Goal: Information Seeking & Learning: Learn about a topic

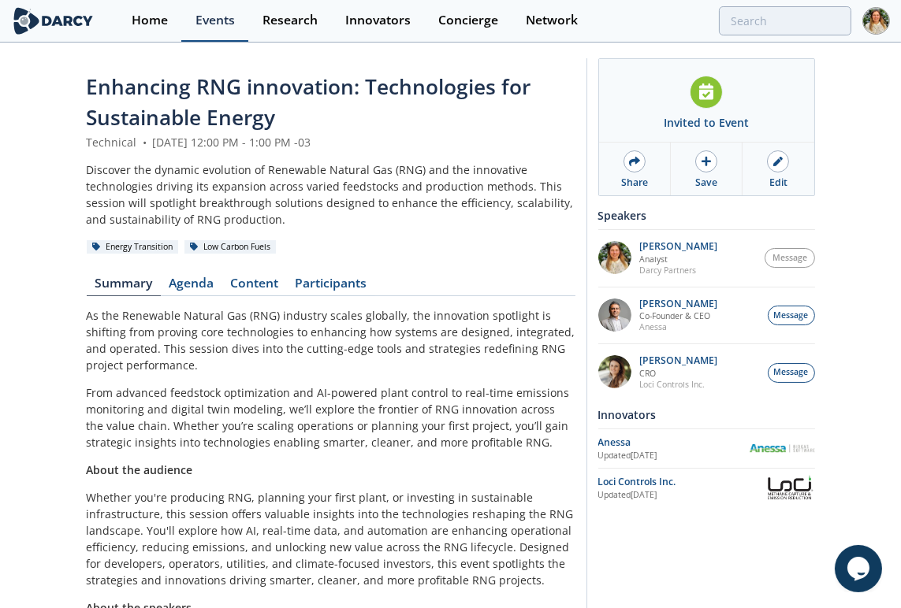
click at [205, 26] on div "Events" at bounding box center [214, 20] width 39 height 13
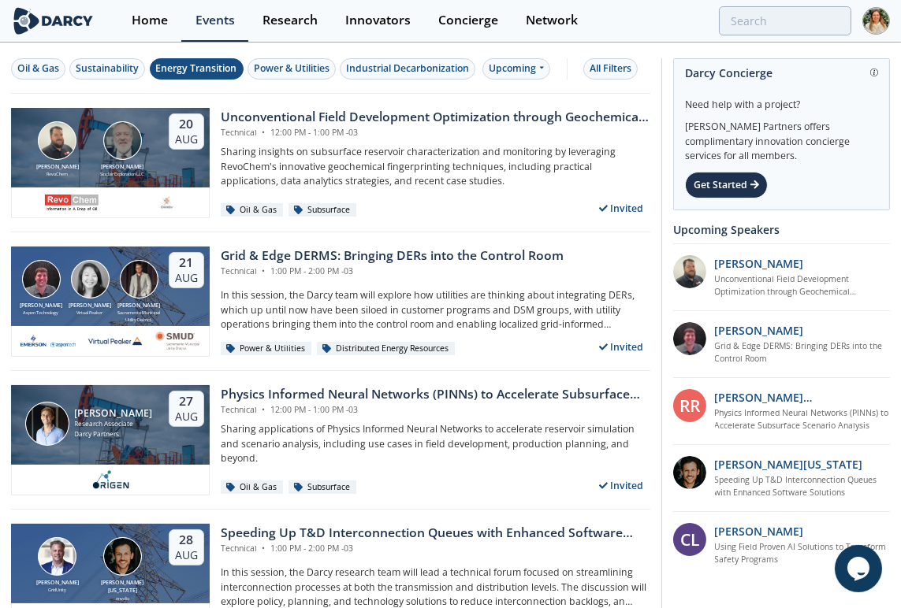
click at [183, 68] on div "Energy Transition" at bounding box center [196, 68] width 81 height 14
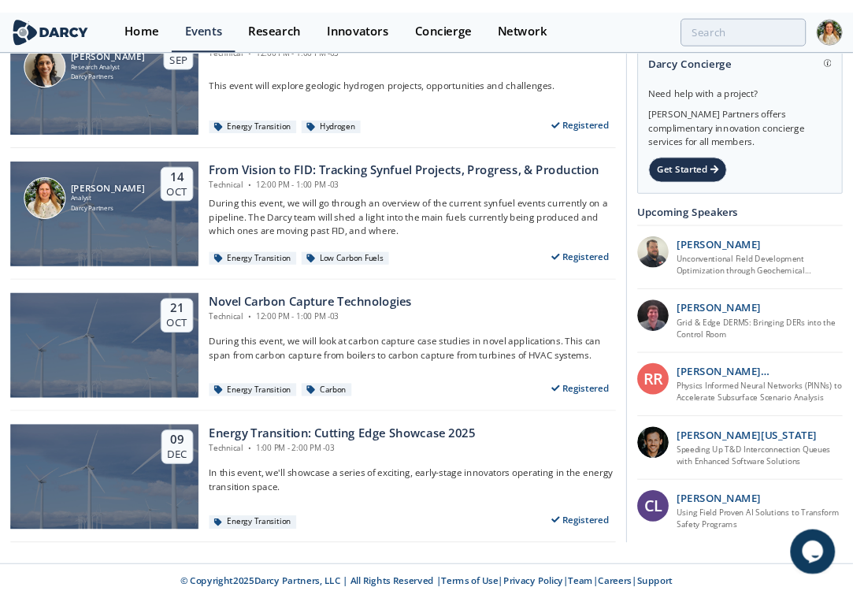
scroll to position [376, 0]
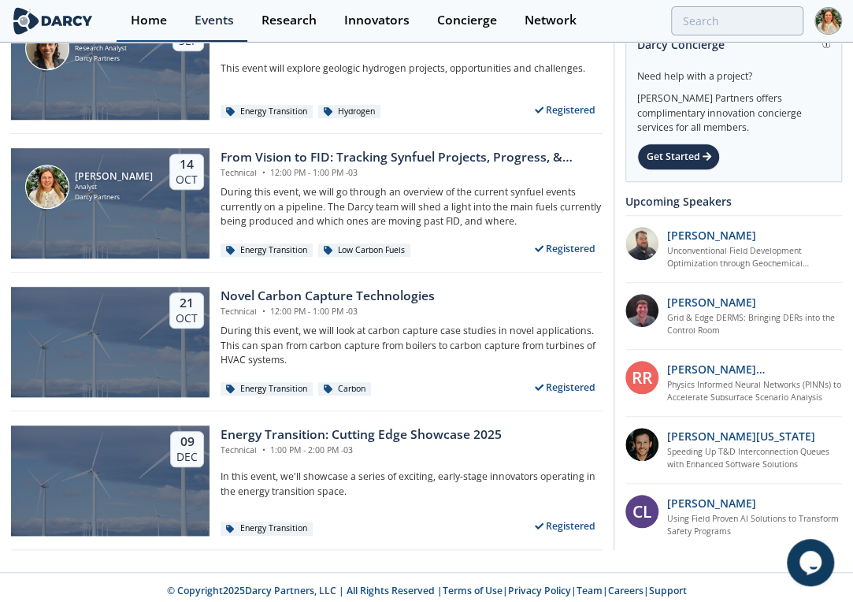
click at [148, 19] on div "Home" at bounding box center [149, 20] width 36 height 13
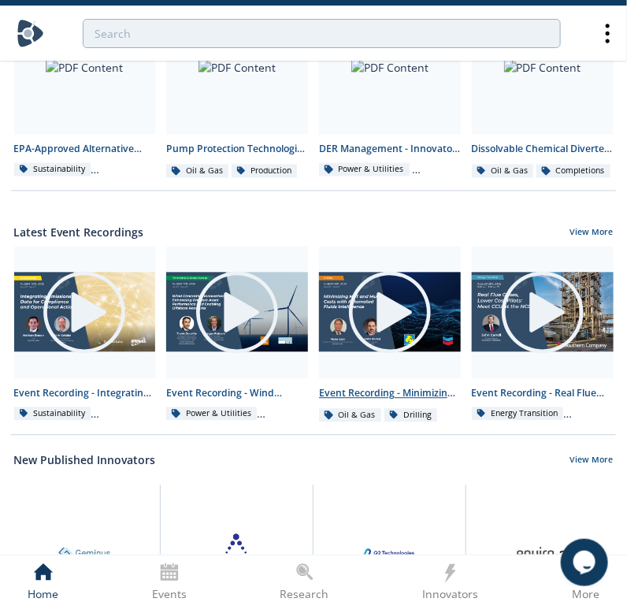
scroll to position [797, 0]
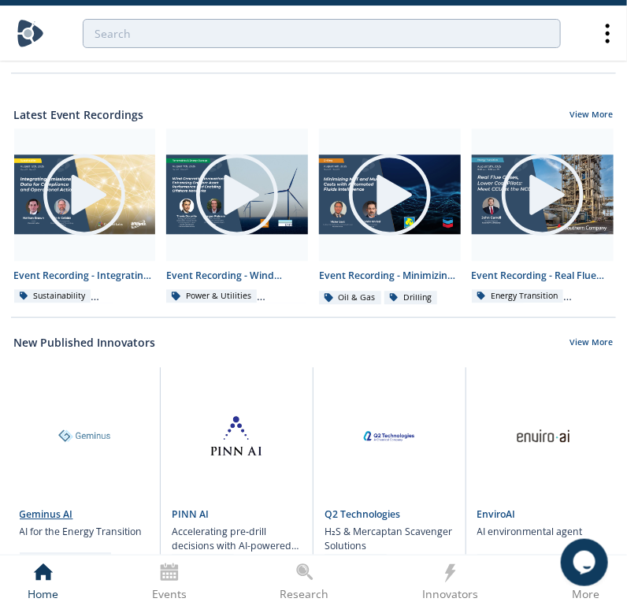
click at [62, 507] on link "Geminus AI" at bounding box center [47, 513] width 54 height 13
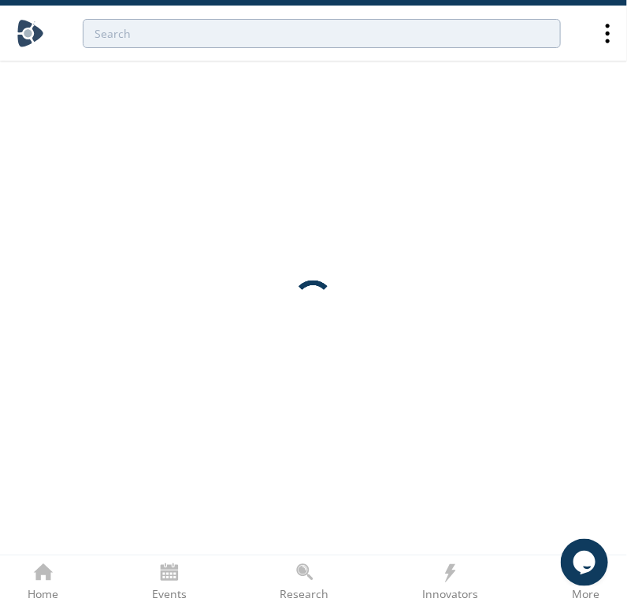
scroll to position [0, 0]
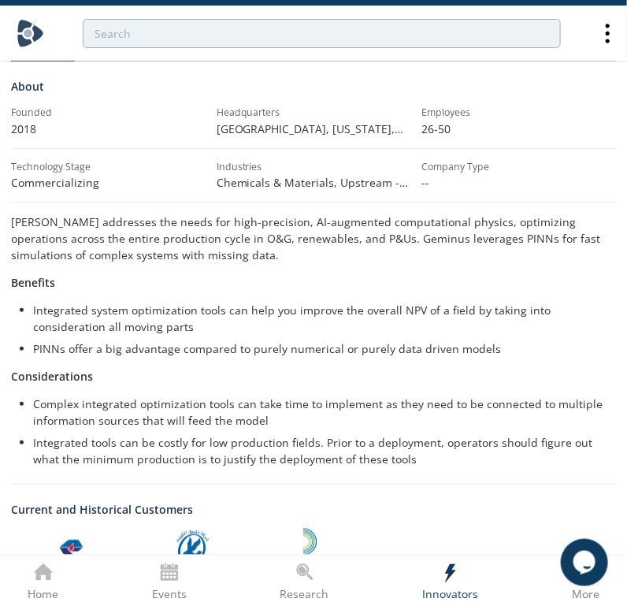
scroll to position [175, 0]
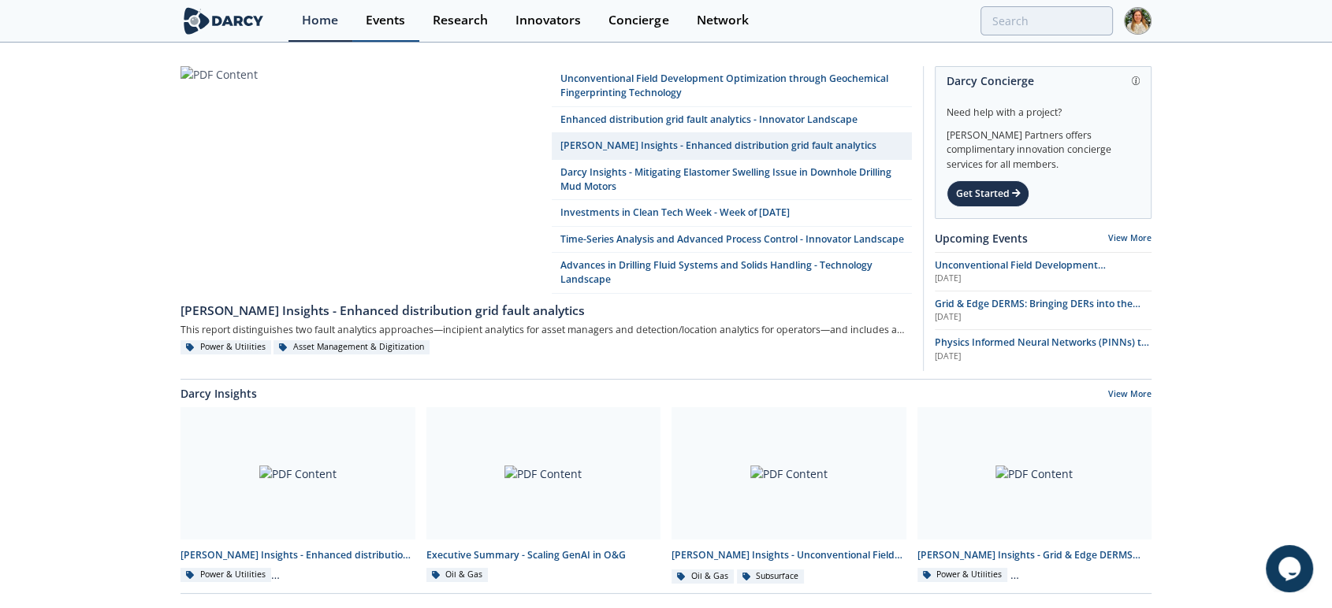
click at [366, 19] on div "Events" at bounding box center [385, 20] width 39 height 13
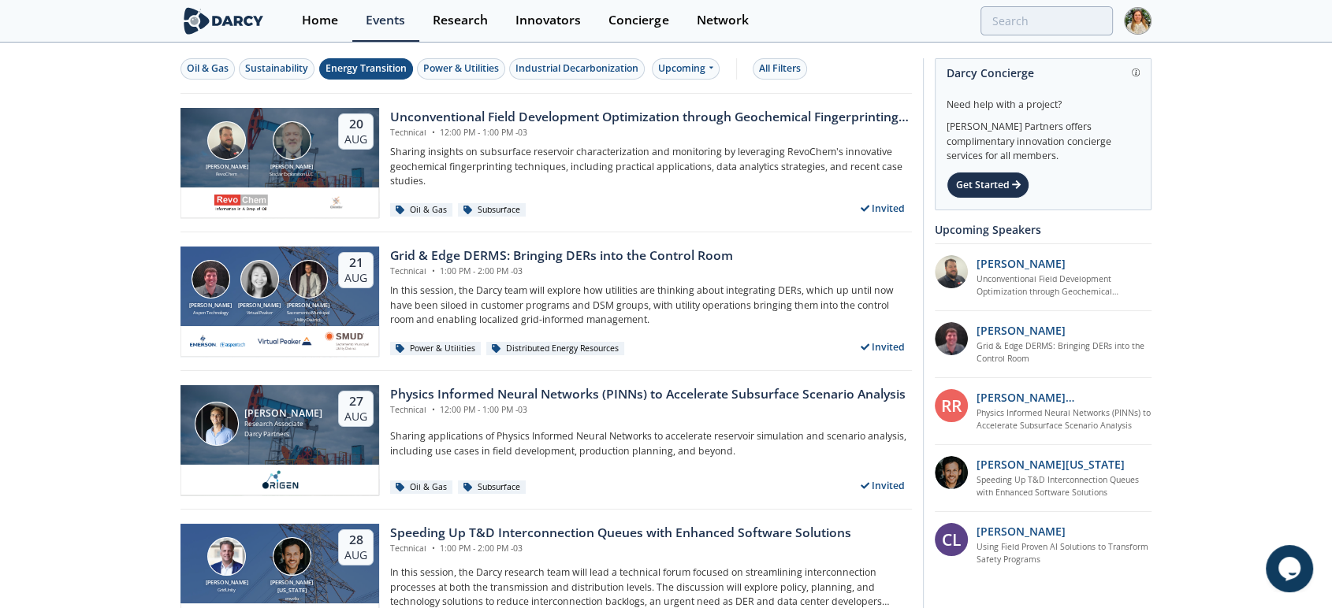
click at [365, 69] on div "Energy Transition" at bounding box center [365, 68] width 81 height 14
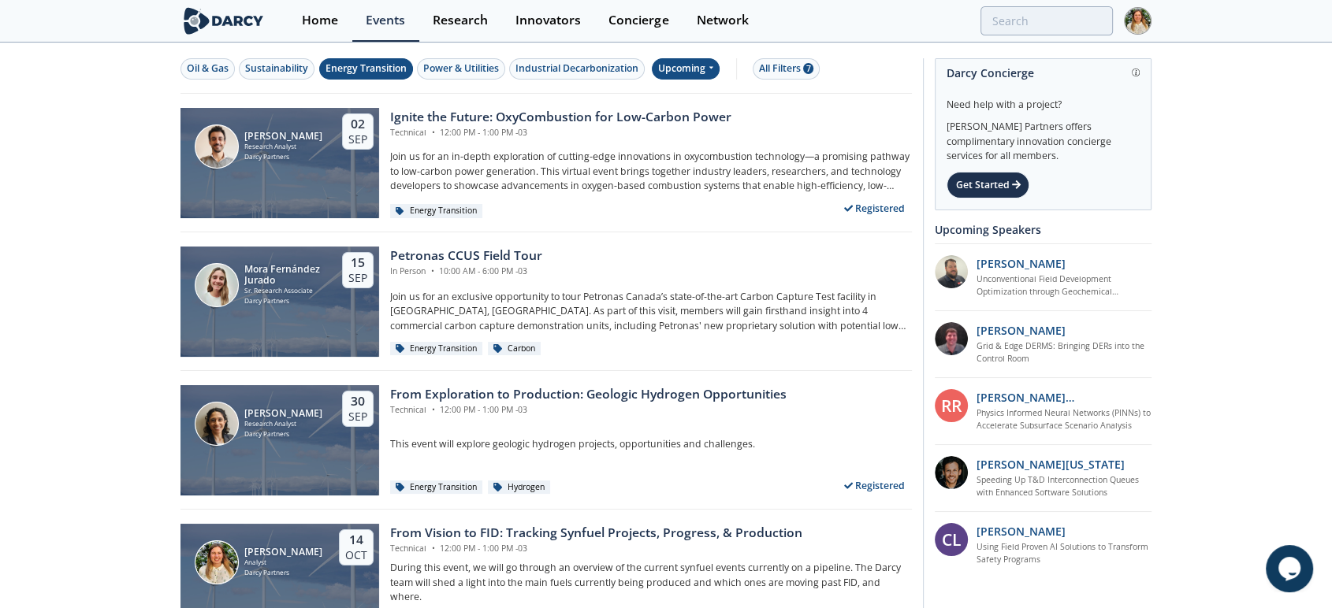
click at [692, 72] on div "Upcoming" at bounding box center [686, 68] width 69 height 21
click at [683, 124] on div "Past" at bounding box center [705, 120] width 98 height 25
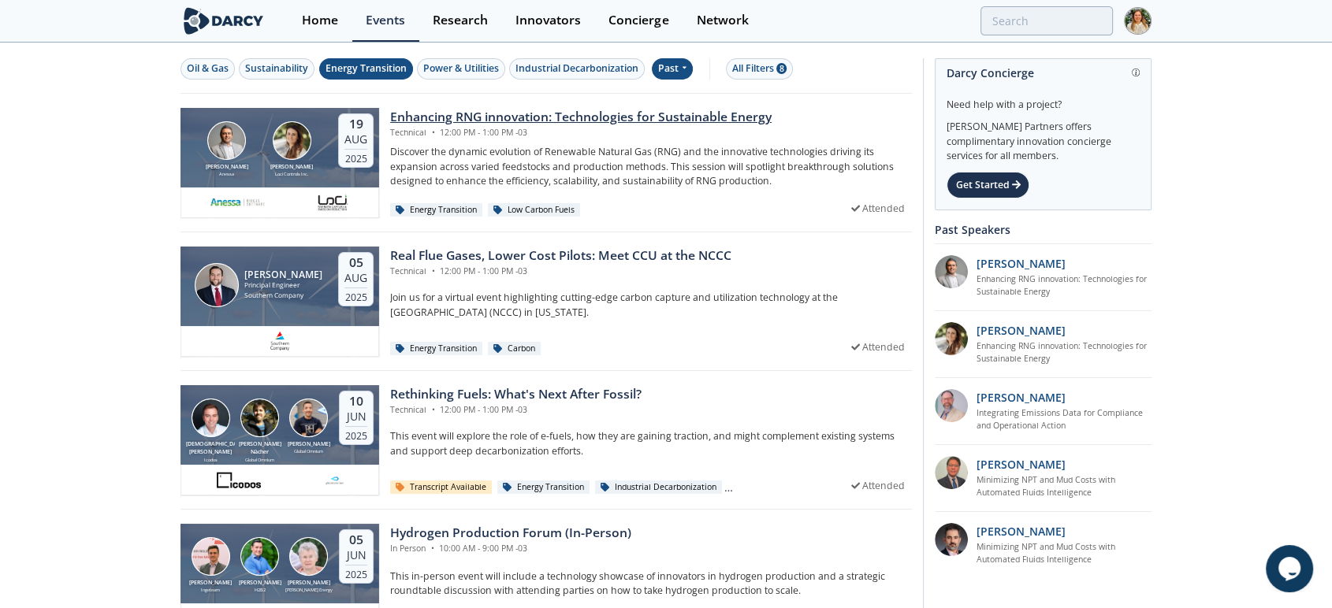
click at [429, 114] on div "Enhancing RNG innovation: Technologies for Sustainable Energy" at bounding box center [580, 117] width 381 height 19
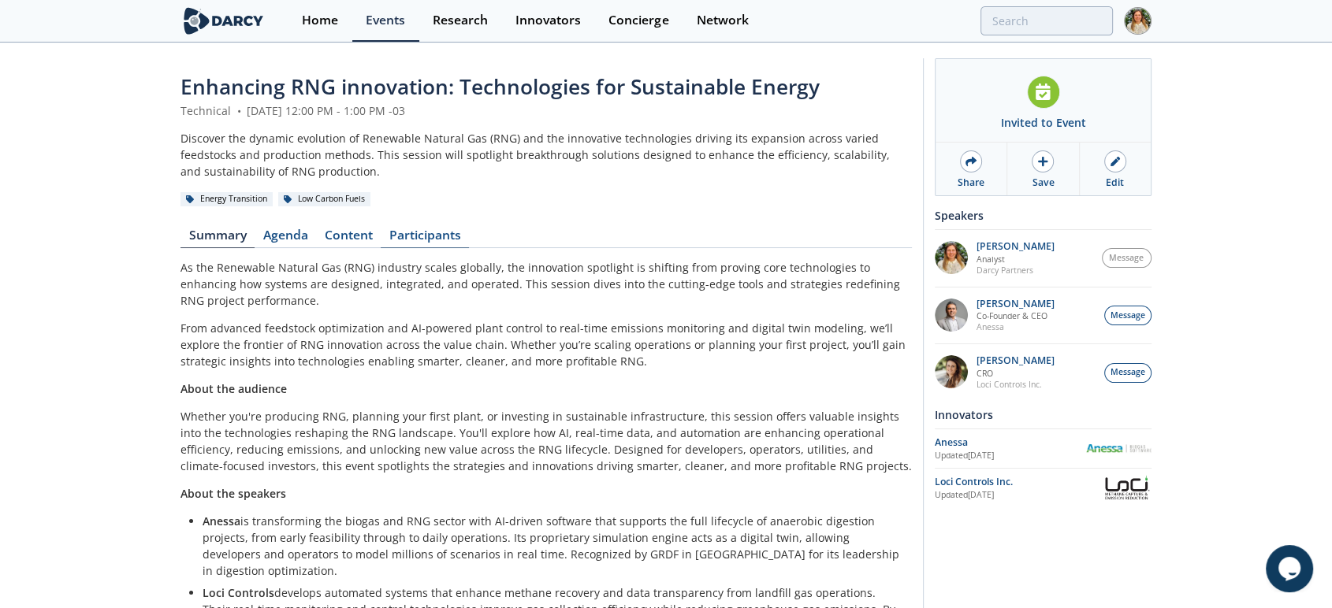
click at [422, 233] on link "Participants" at bounding box center [425, 238] width 88 height 19
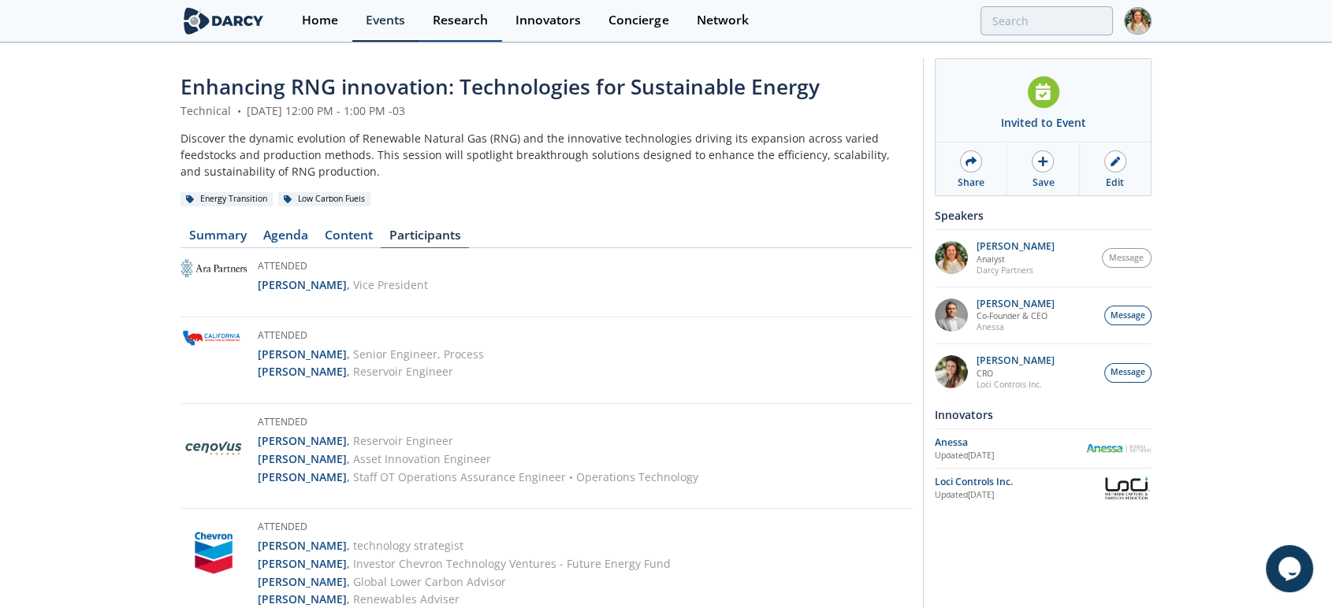
click at [443, 21] on div "Research" at bounding box center [460, 20] width 55 height 13
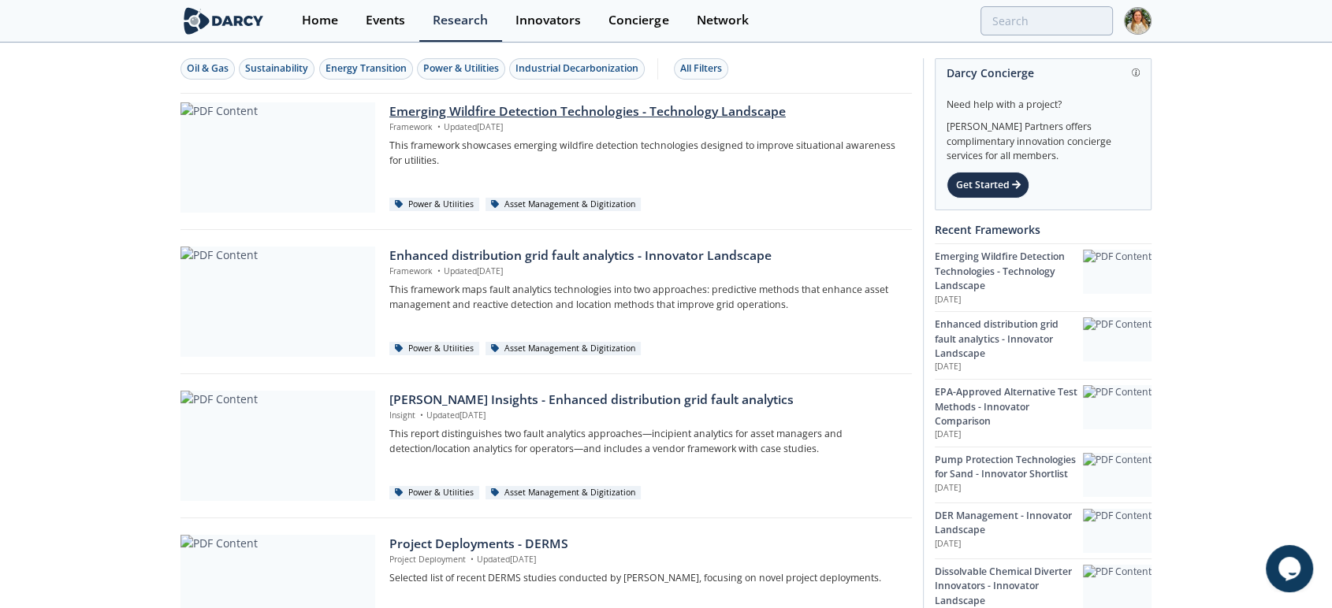
click at [456, 115] on div "Emerging Wildfire Detection Technologies - Technology Landscape" at bounding box center [644, 111] width 511 height 19
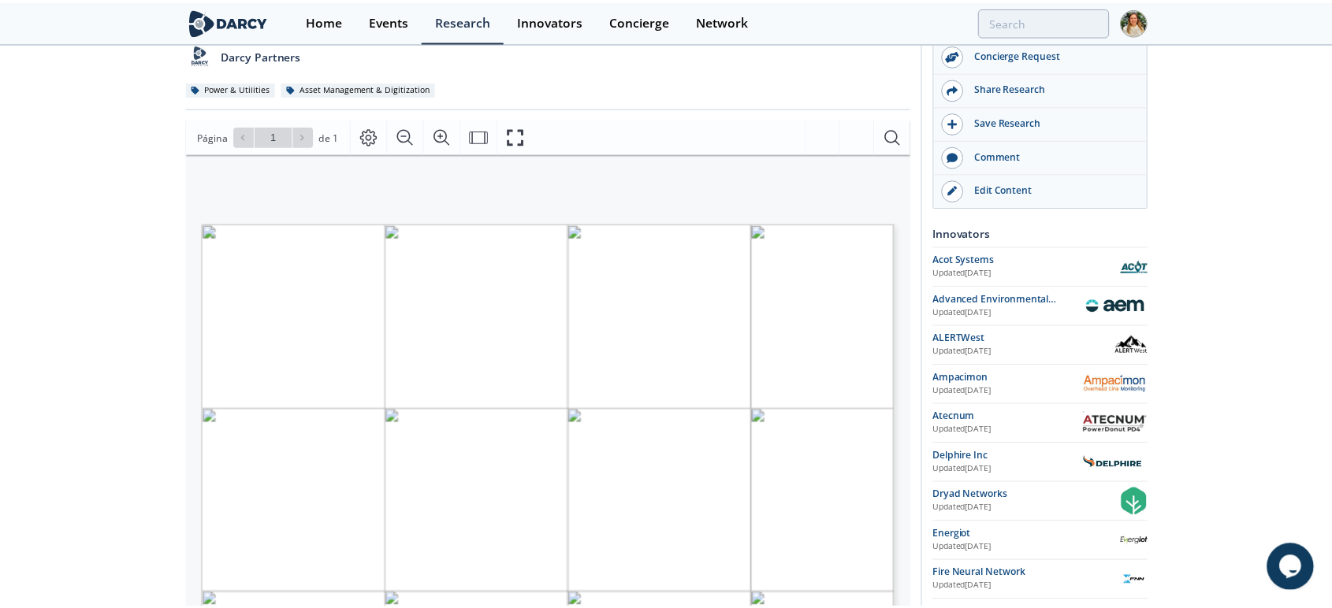
scroll to position [175, 0]
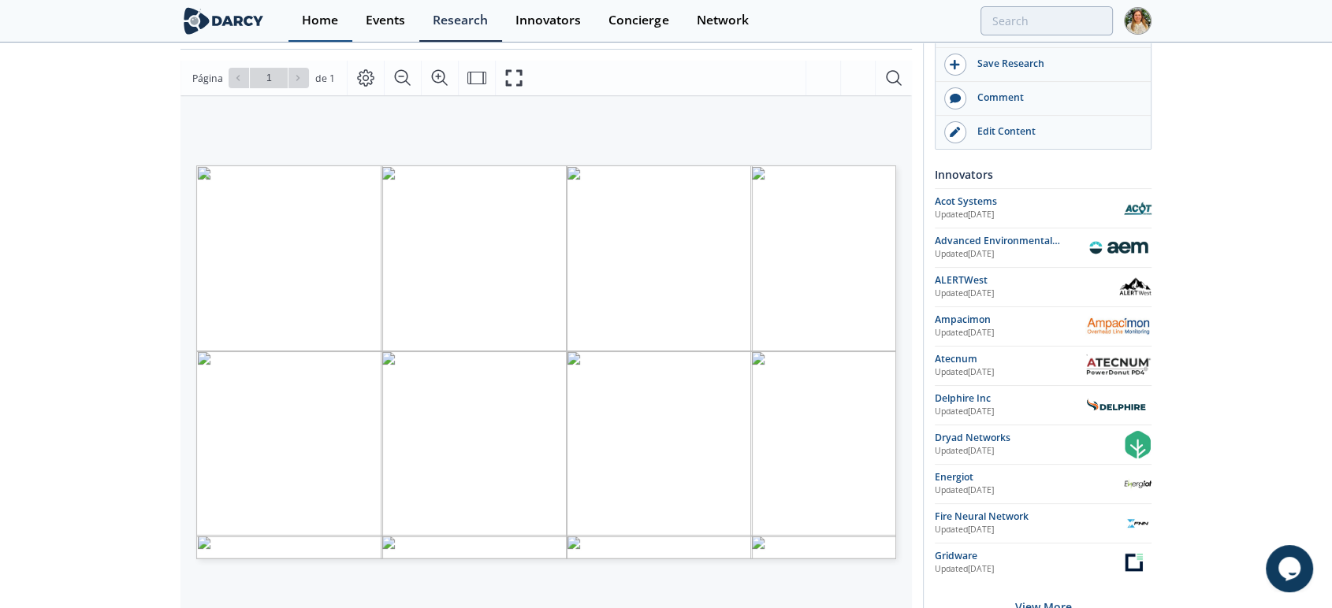
click at [317, 23] on div "Home" at bounding box center [320, 20] width 36 height 13
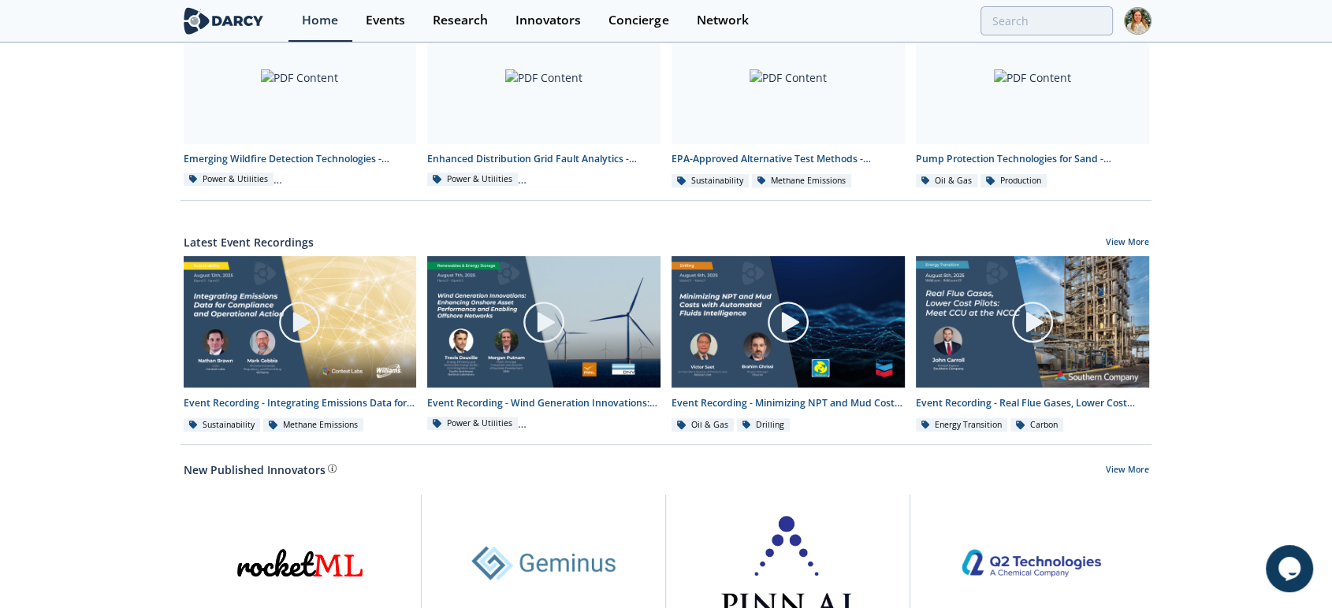
scroll to position [827, 0]
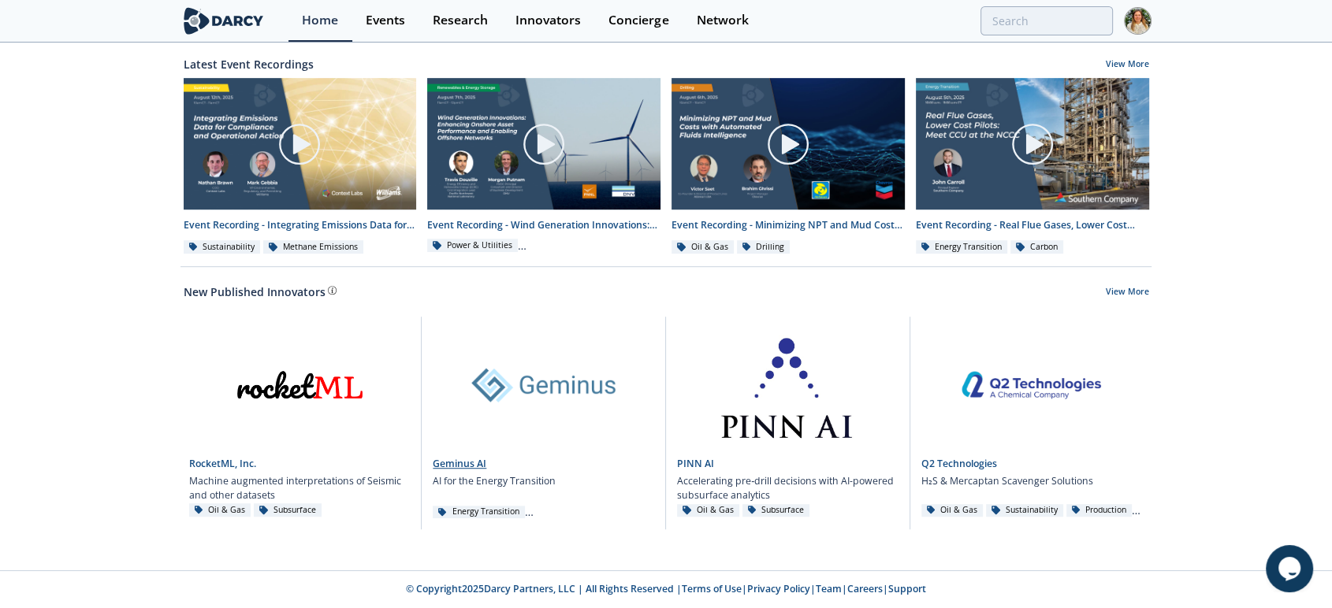
click at [463, 463] on link "Geminus AI" at bounding box center [460, 463] width 54 height 13
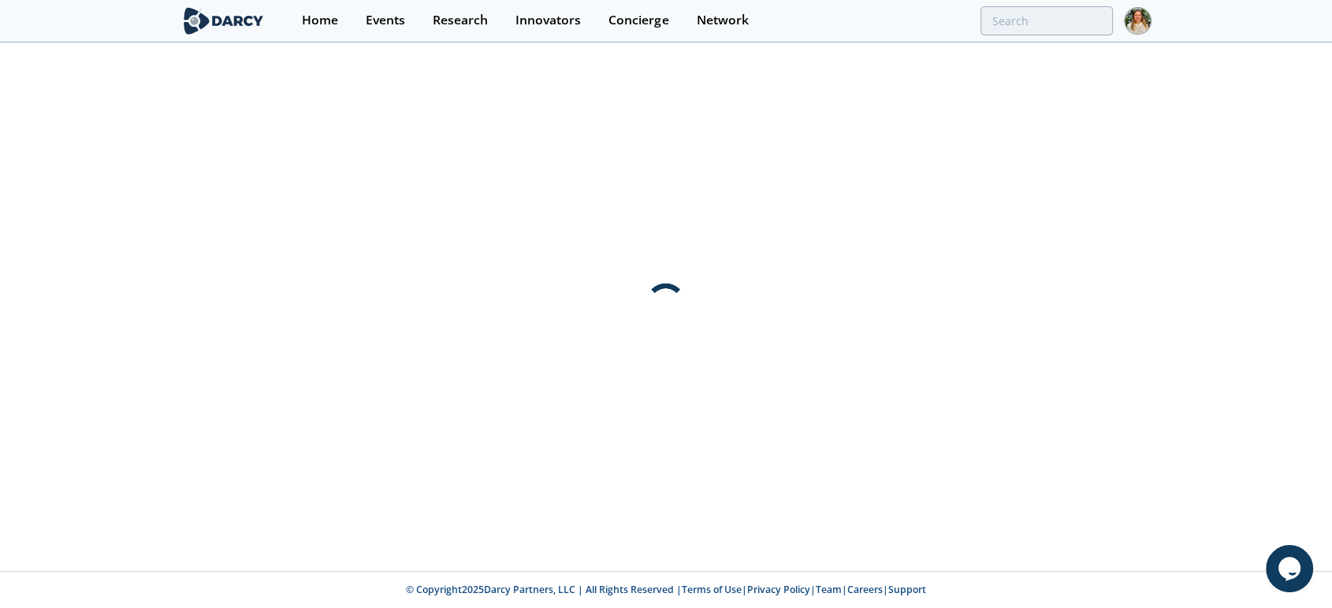
scroll to position [0, 0]
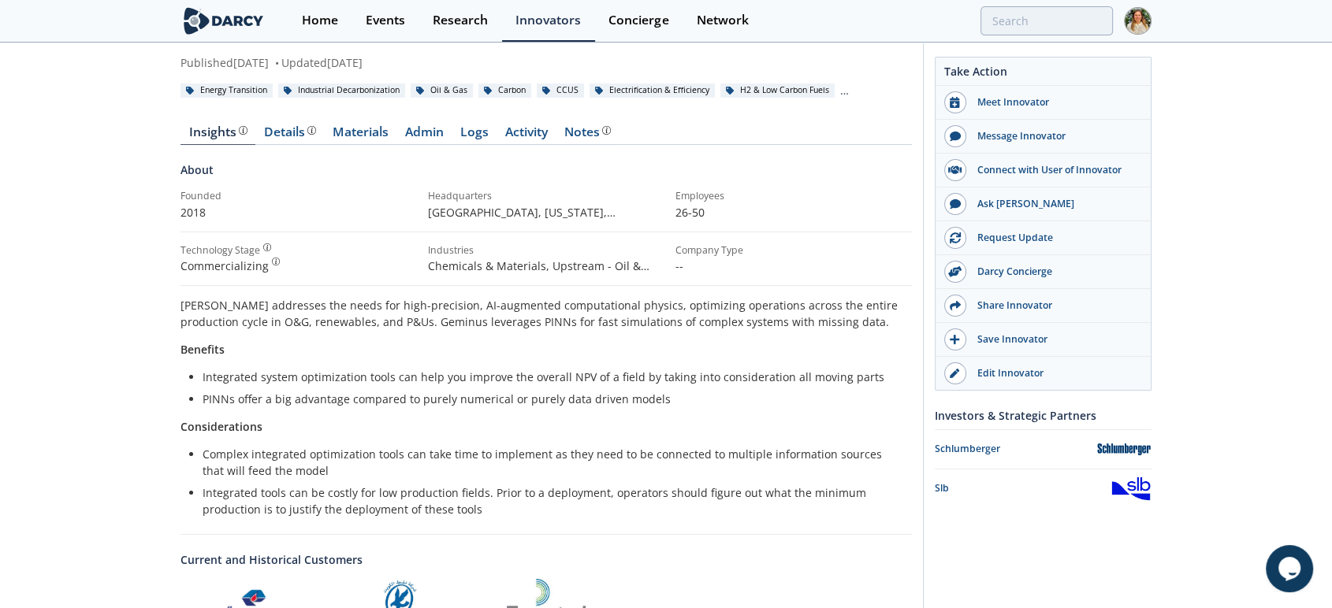
scroll to position [175, 0]
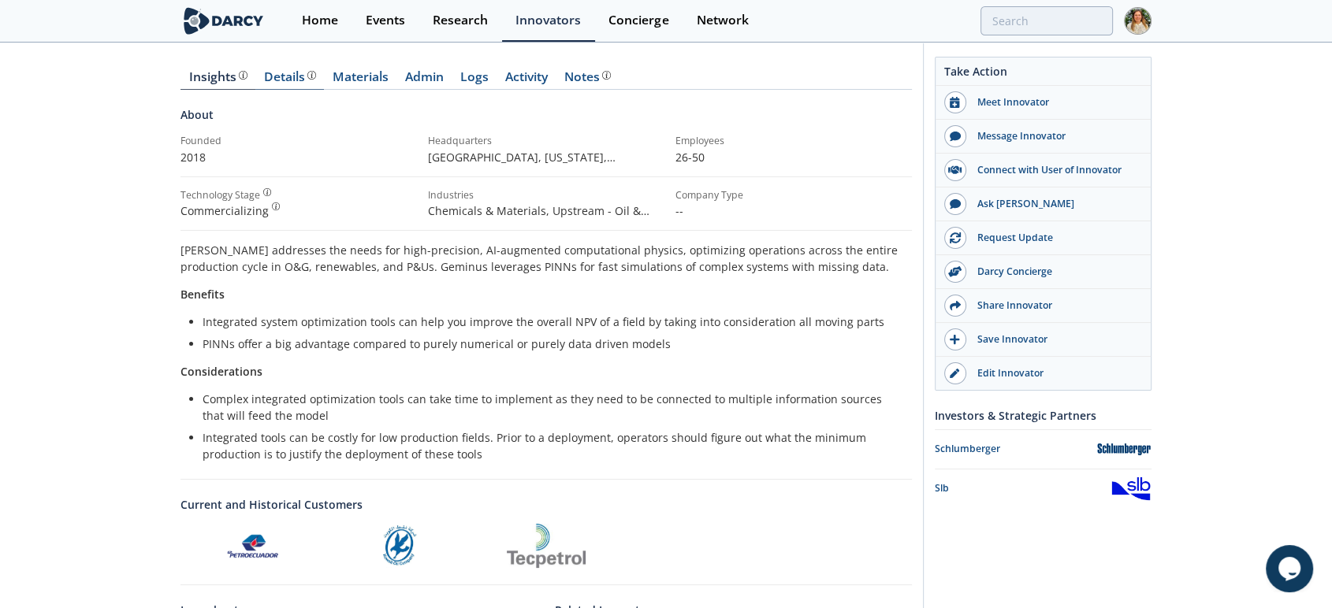
click at [288, 72] on div "Details" at bounding box center [290, 77] width 52 height 13
